Goal: Task Accomplishment & Management: Complete application form

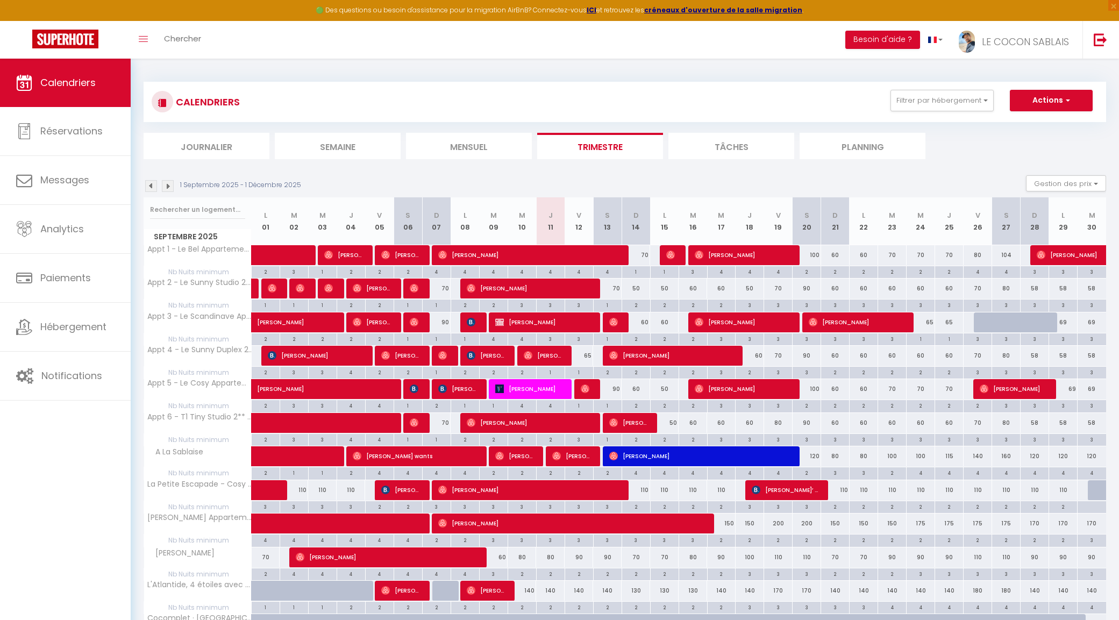
select select
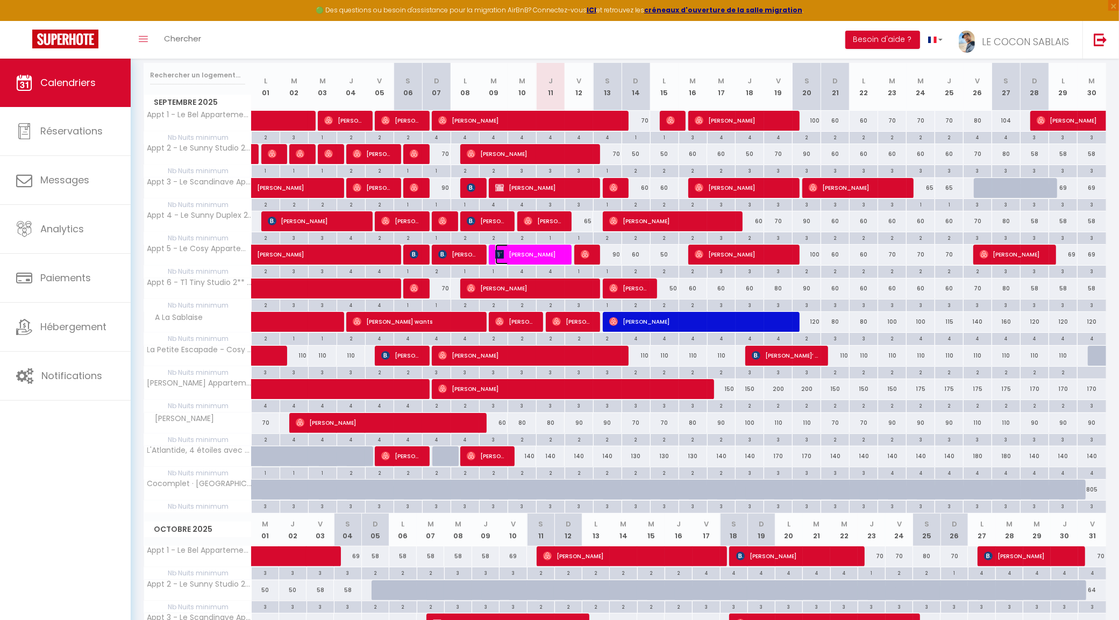
click at [537, 253] on span "[PERSON_NAME]" at bounding box center [528, 254] width 67 height 20
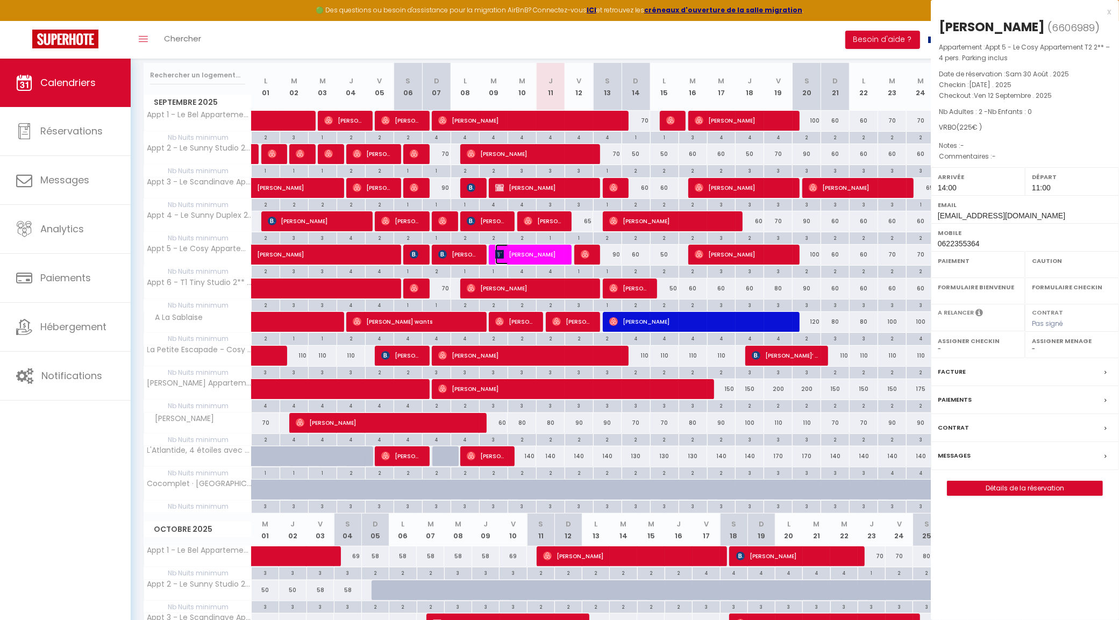
select select "OK"
select select "KO"
select select "0"
select select "1"
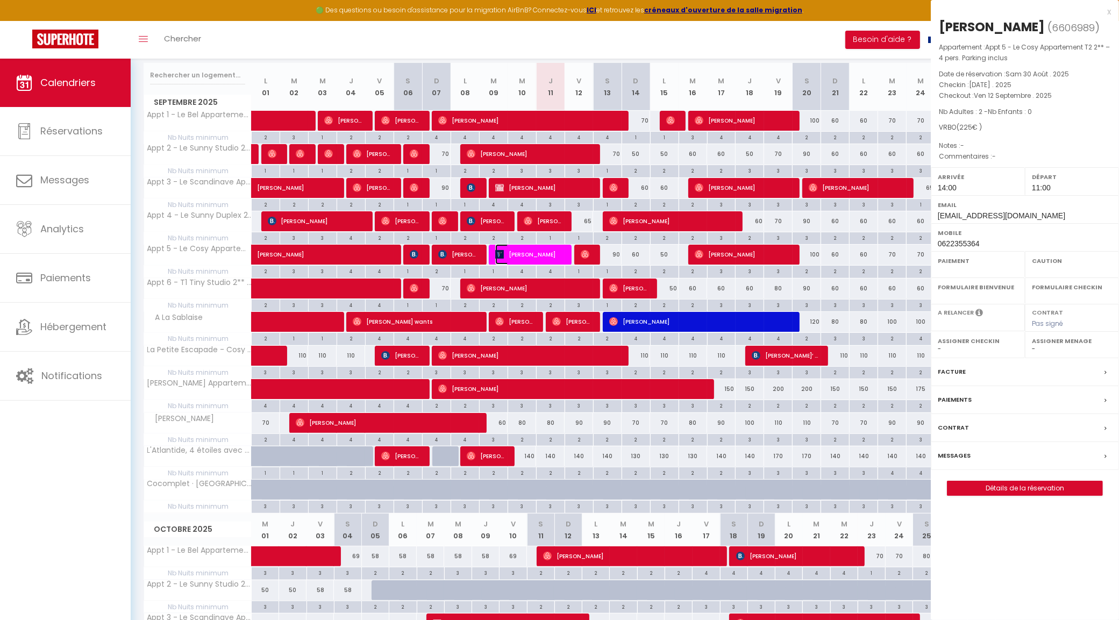
select select
select select "31195"
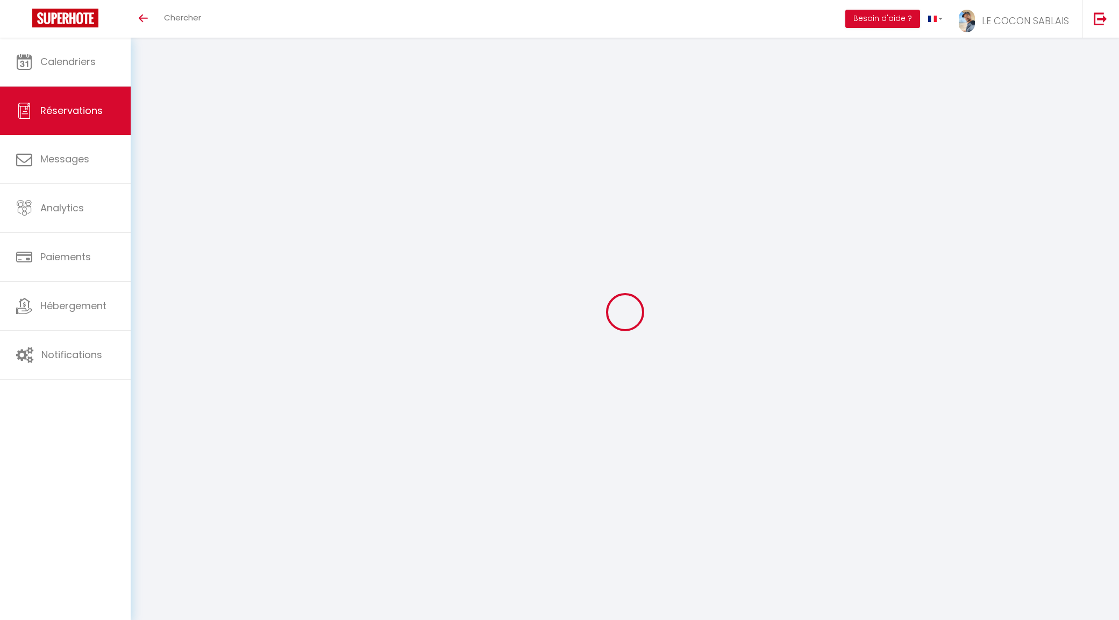
select select
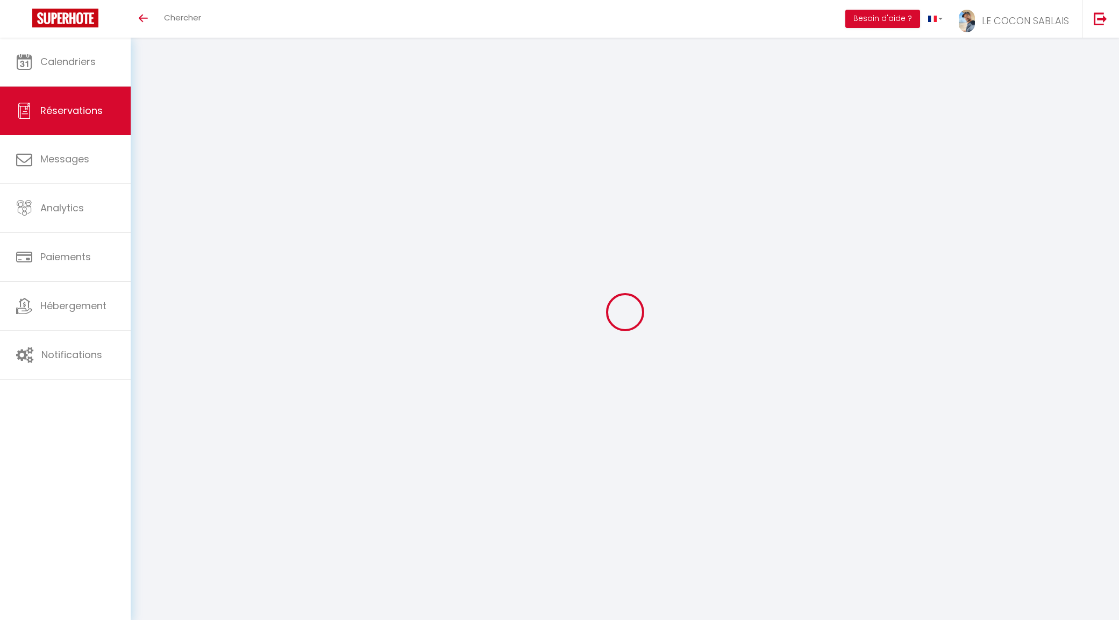
select select
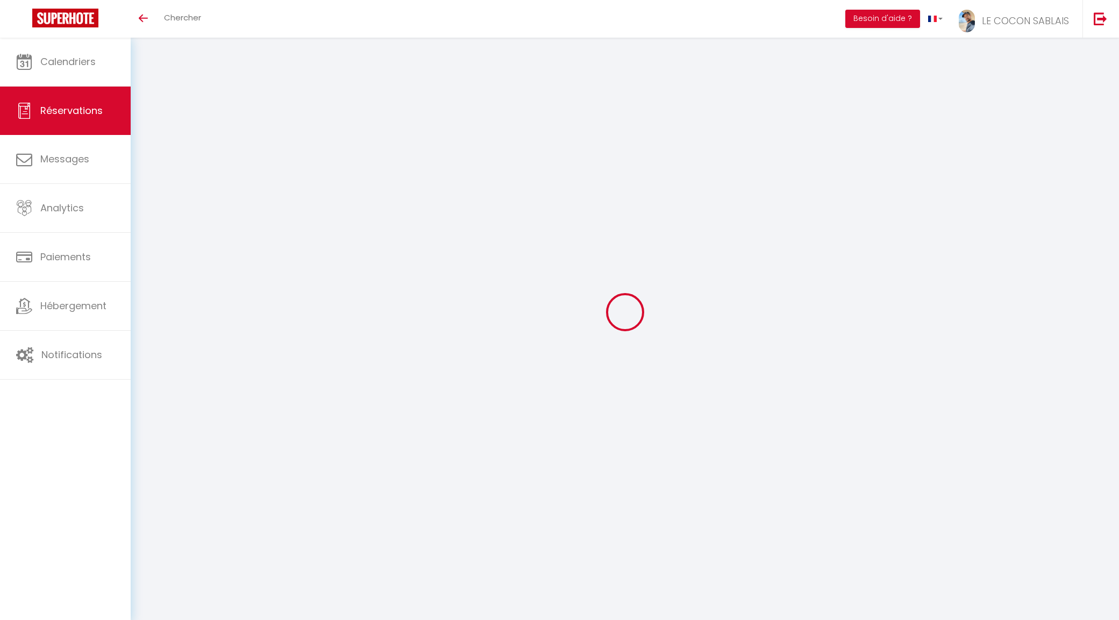
select select
checkbox input "false"
type input "Brigitte"
type input "Maman Mathilde"
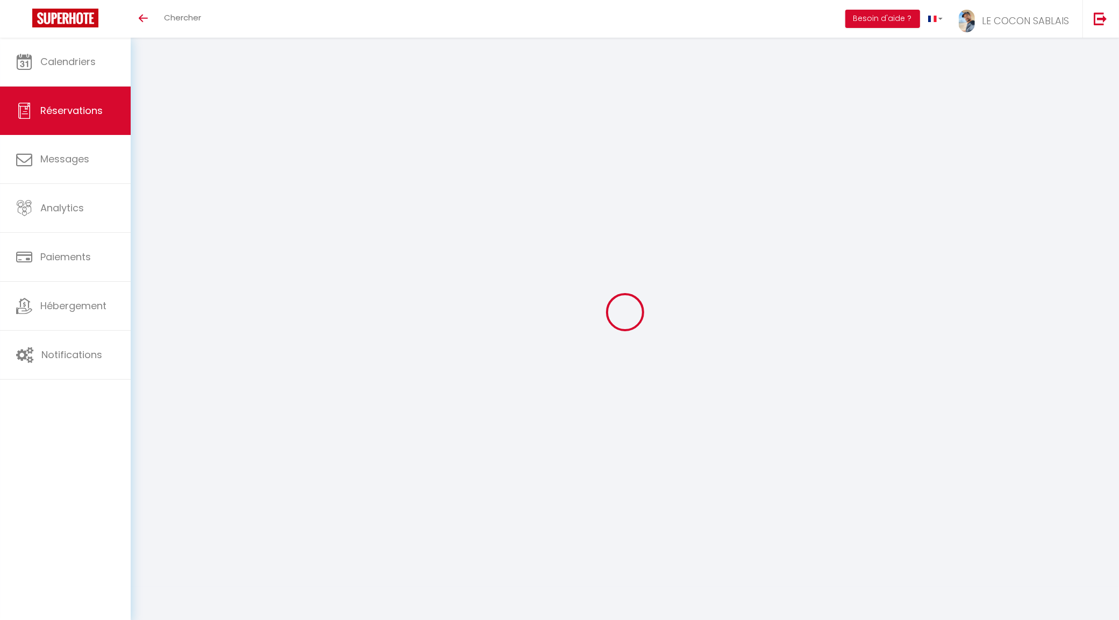
type input "[EMAIL_ADDRESS][DOMAIN_NAME]"
type input "0622355364"
select select
select select "27106"
select select "1"
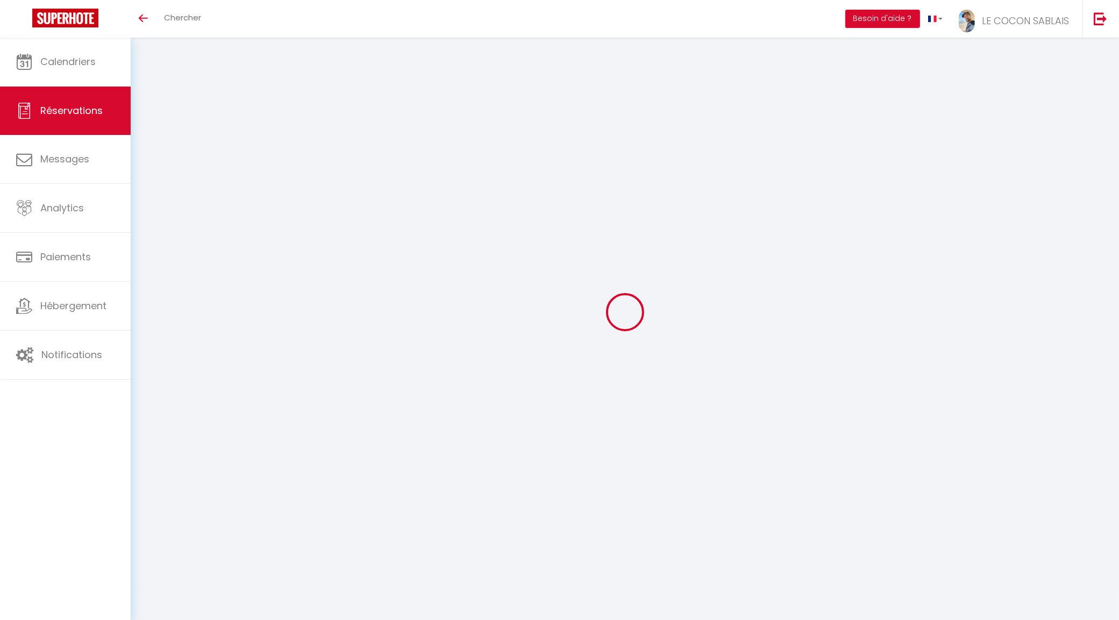
type input "Mar 09 Septembre 2025"
select select
type input "Ven 12 Septembre 2025"
select select
type input "2"
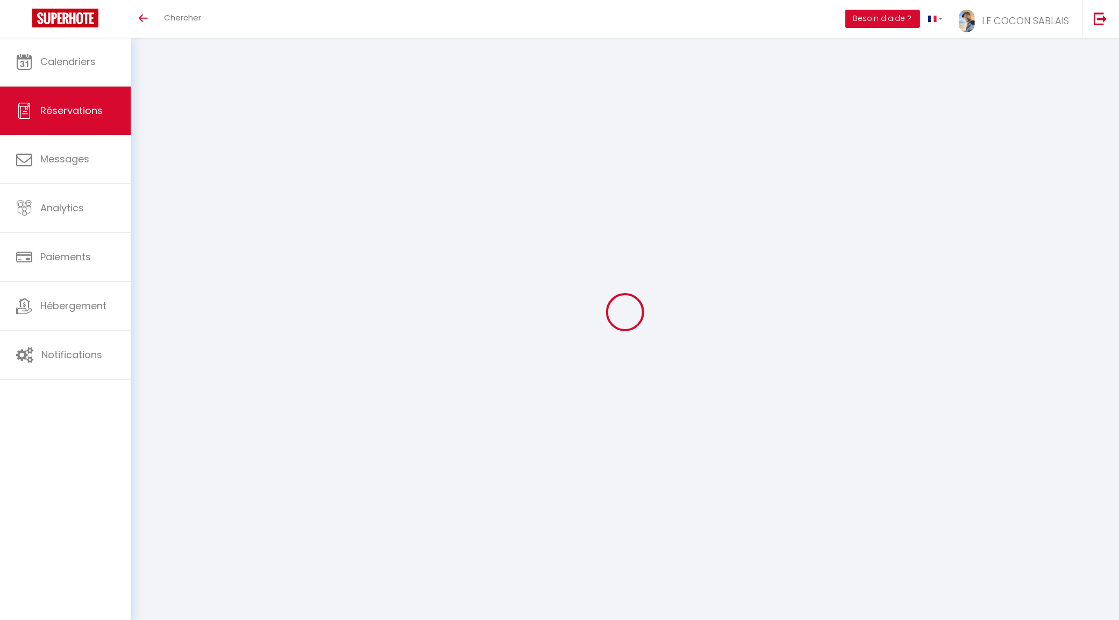
select select "12"
select select
type input "200"
checkbox input "false"
type input "225"
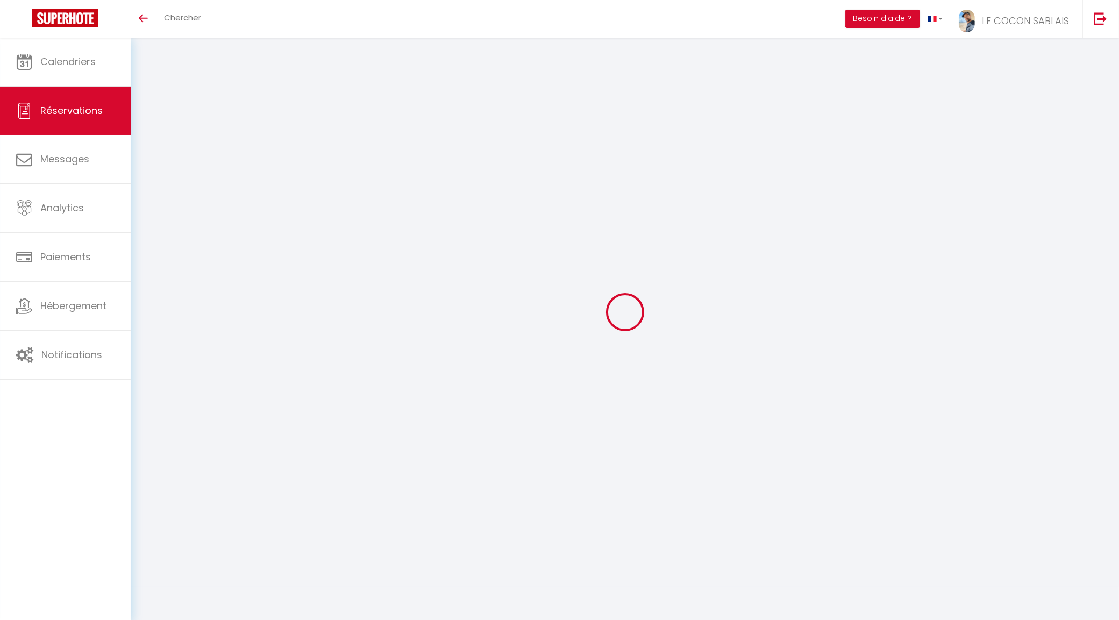
select select "74"
type input "30"
type input "0"
select select
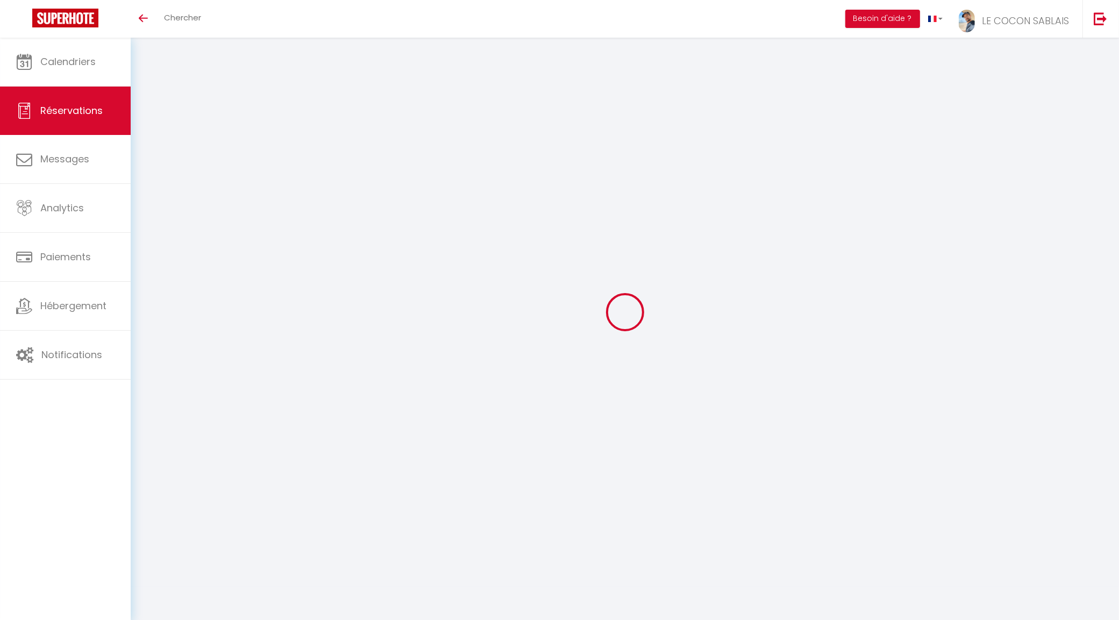
select select
select select "14"
checkbox input "false"
select select
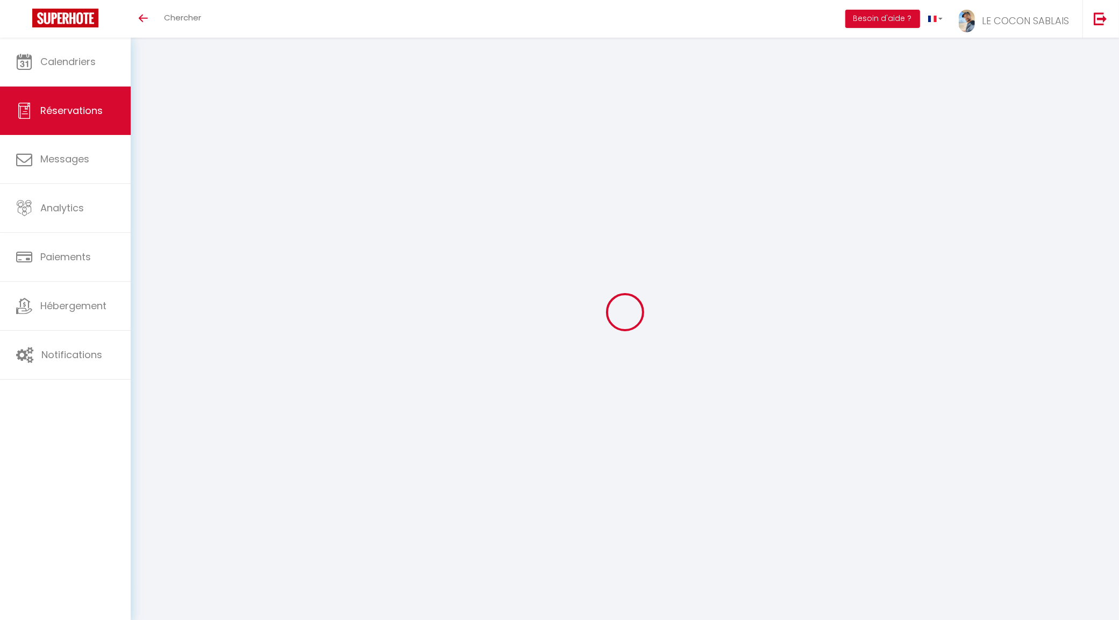
select select
checkbox input "false"
select select
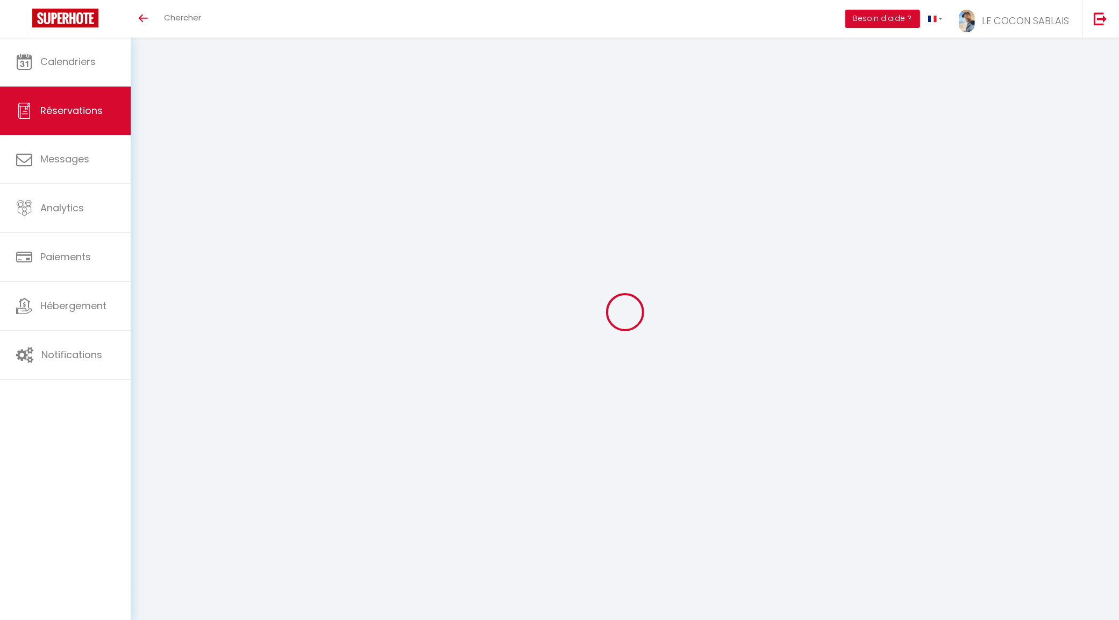
select select
checkbox input "false"
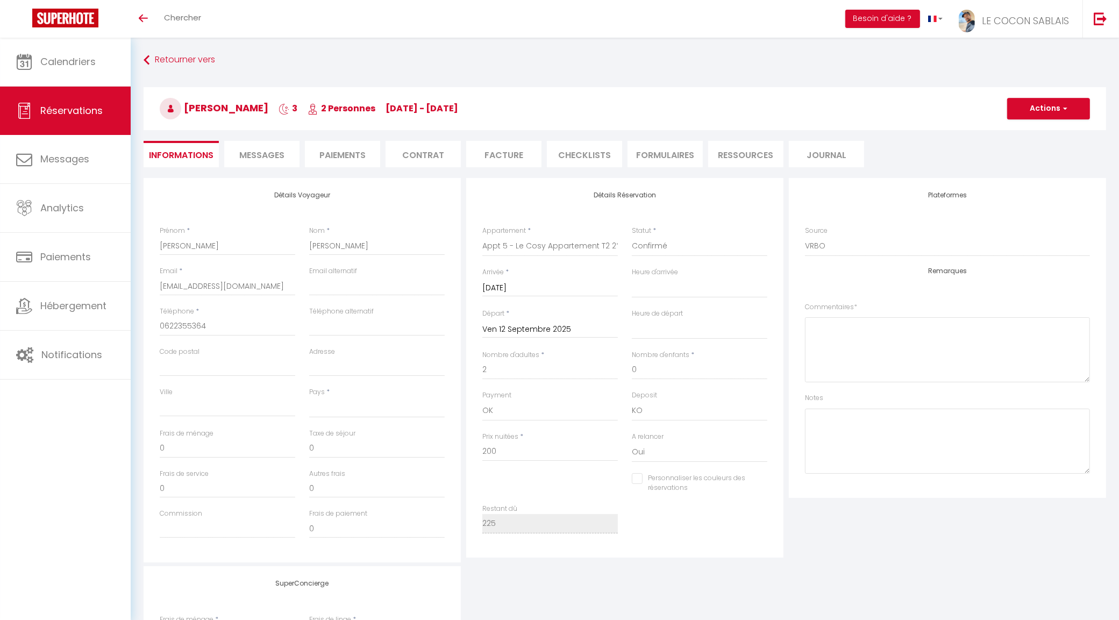
select select
type input "25"
select select
checkbox input "false"
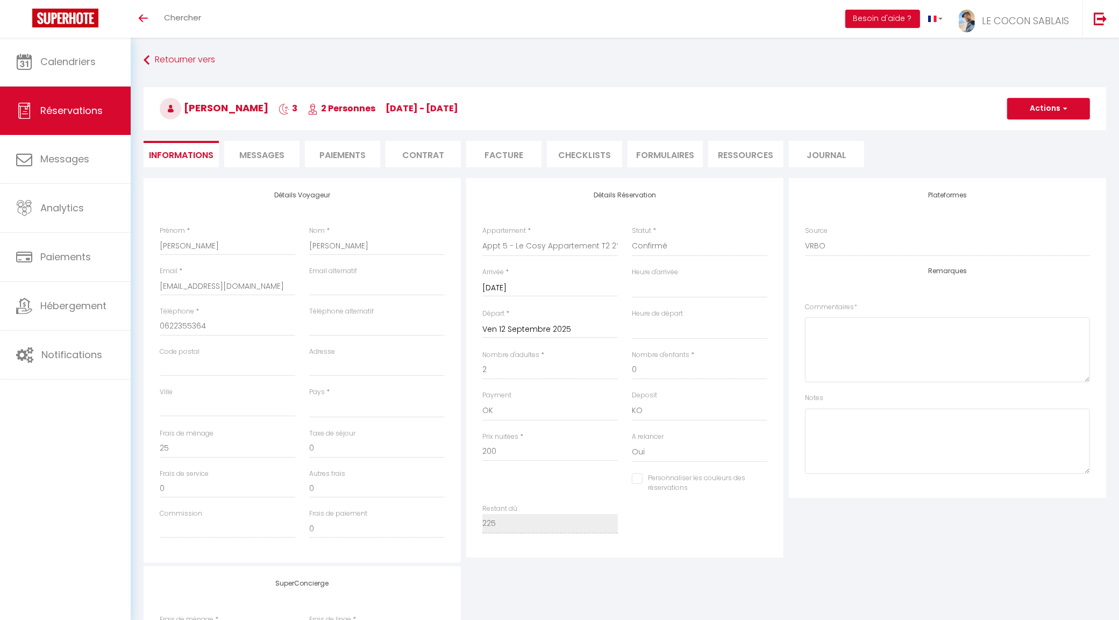
select select
checkbox input "false"
select select "14:00"
select select "11:00"
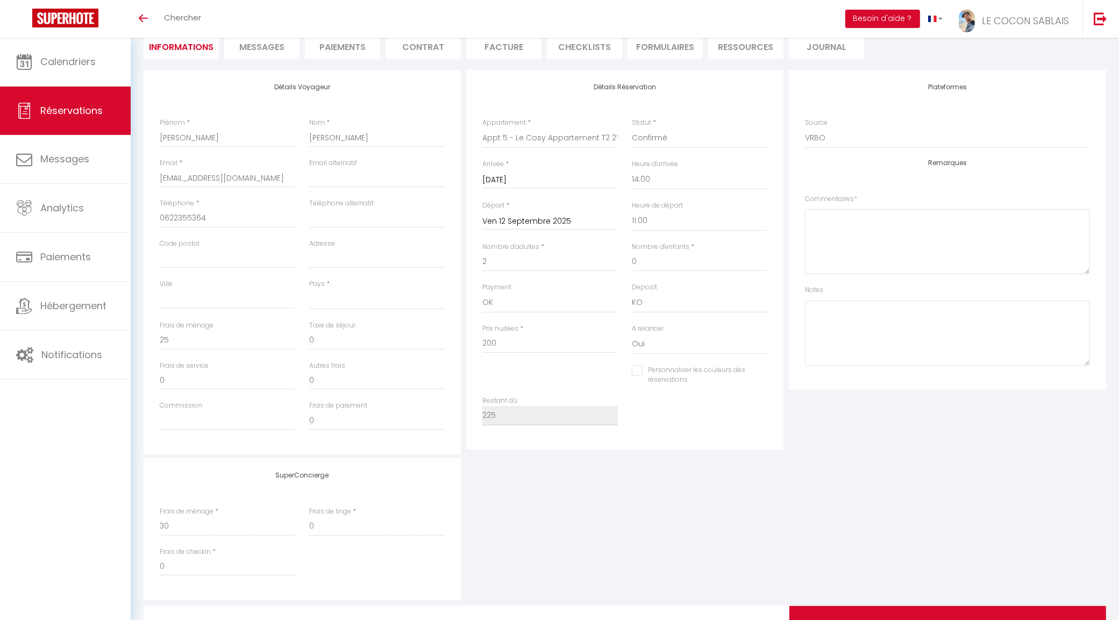
scroll to position [134, 0]
